Goal: Task Accomplishment & Management: Manage account settings

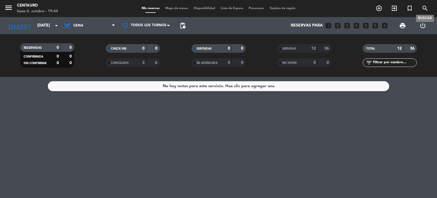
click at [427, 9] on icon "search" at bounding box center [425, 8] width 7 height 7
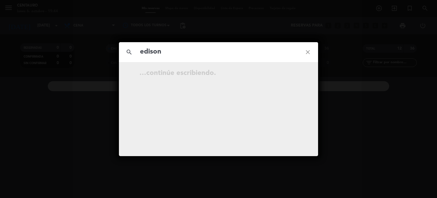
type input "edison"
click at [150, 72] on span "[DATE]" at bounding box center [147, 73] width 14 height 7
click at [292, 73] on icon "open_in_new" at bounding box center [293, 74] width 7 height 7
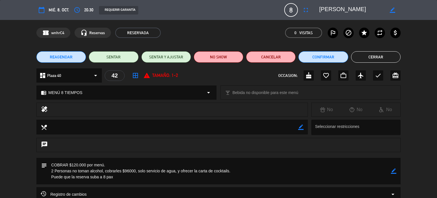
drag, startPoint x: 124, startPoint y: 177, endPoint x: 48, endPoint y: 167, distance: 77.3
click at [48, 167] on textarea at bounding box center [219, 171] width 344 height 26
click at [106, 175] on textarea at bounding box center [219, 171] width 344 height 26
drag, startPoint x: 114, startPoint y: 177, endPoint x: 34, endPoint y: 179, distance: 80.9
click at [34, 179] on div "subject border_color" at bounding box center [218, 172] width 437 height 29
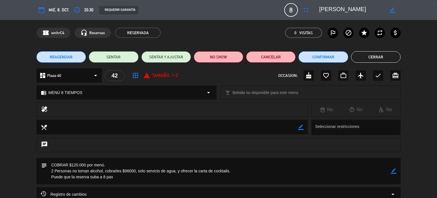
click at [393, 169] on icon "border_color" at bounding box center [393, 170] width 5 height 5
click at [54, 170] on textarea at bounding box center [219, 168] width 344 height 20
click at [396, 168] on icon at bounding box center [393, 167] width 5 height 5
click at [309, 75] on icon "cake" at bounding box center [308, 75] width 7 height 7
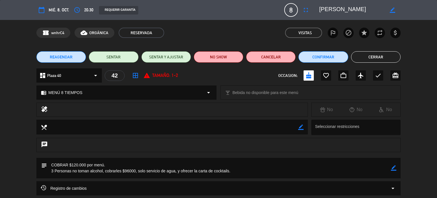
click at [396, 170] on icon "border_color" at bounding box center [393, 167] width 5 height 5
click at [270, 170] on textarea at bounding box center [219, 168] width 344 height 20
type textarea "COBRAR $120.000 por menú. 3 Personas no toman alcohol, cobrarles $96000, solo s…"
click at [392, 170] on icon at bounding box center [393, 170] width 5 height 5
click at [378, 52] on button "Cerrar" at bounding box center [376, 56] width 50 height 11
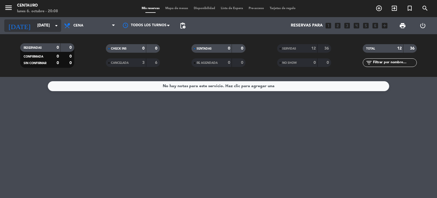
click at [44, 25] on input "[DATE]" at bounding box center [61, 25] width 54 height 10
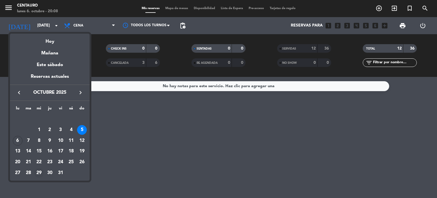
click at [40, 172] on div "29" at bounding box center [39, 173] width 10 height 10
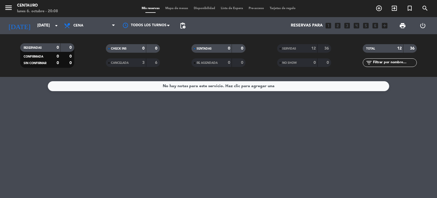
type input "[DATE]"
